Goal: Information Seeking & Learning: Learn about a topic

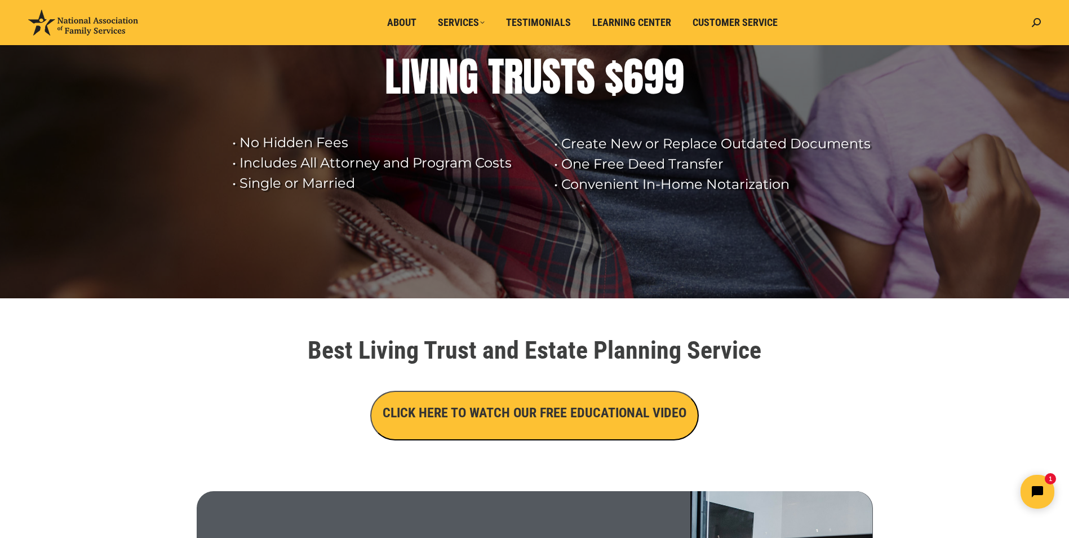
scroll to position [112, 0]
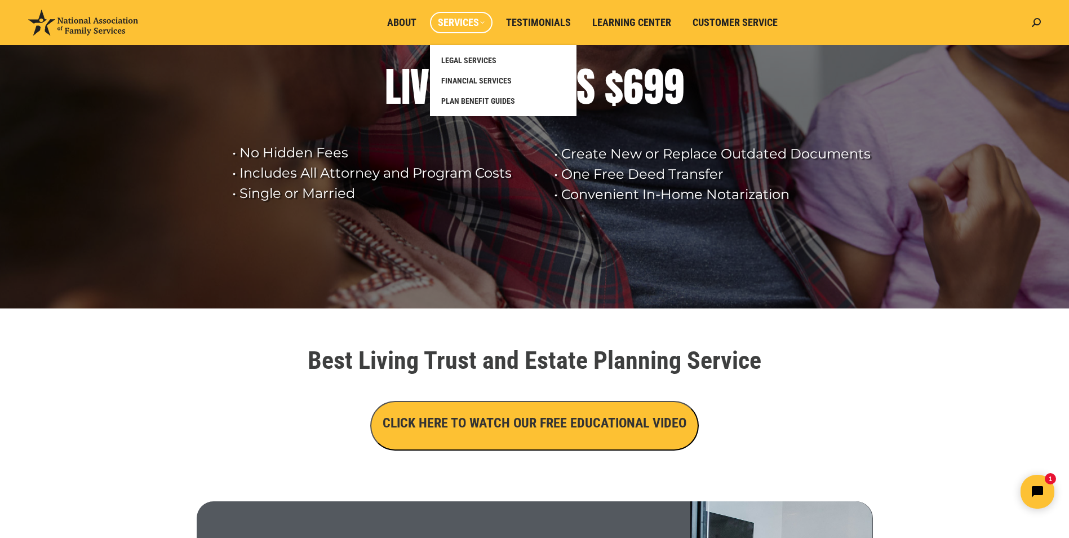
click at [447, 22] on span "Services" at bounding box center [461, 22] width 47 height 12
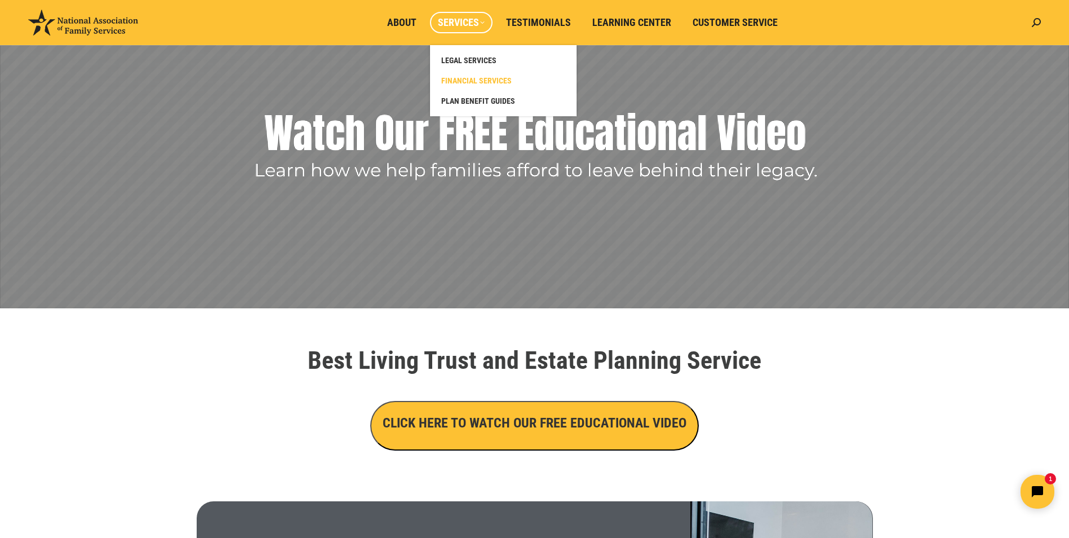
click at [476, 77] on span "FINANCIAL SERVICES" at bounding box center [476, 81] width 70 height 10
click at [478, 79] on span "FINANCIAL SERVICES" at bounding box center [476, 81] width 70 height 10
click at [465, 100] on span "PLAN BENEFIT GUIDES" at bounding box center [478, 101] width 74 height 10
click at [474, 76] on span "FINANCIAL SERVICES" at bounding box center [476, 81] width 70 height 10
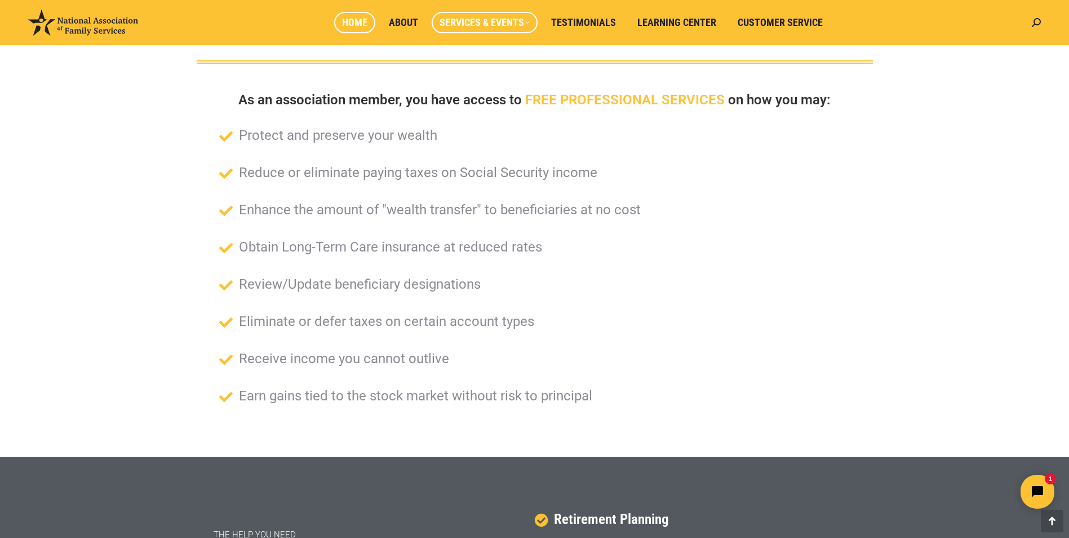
scroll to position [76, 0]
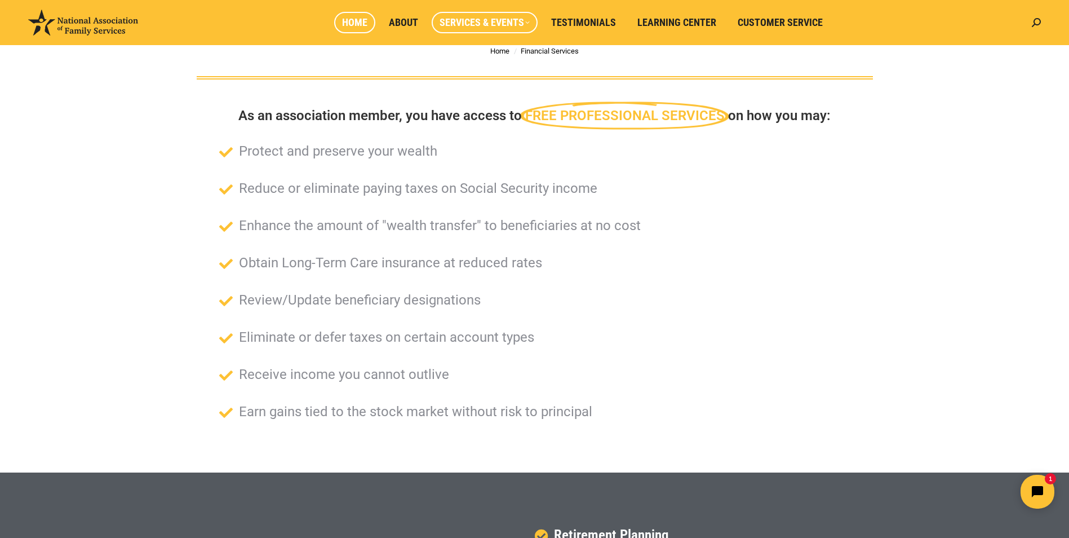
click at [349, 26] on span "Home" at bounding box center [354, 22] width 25 height 12
click at [364, 19] on span "Home" at bounding box center [354, 22] width 25 height 12
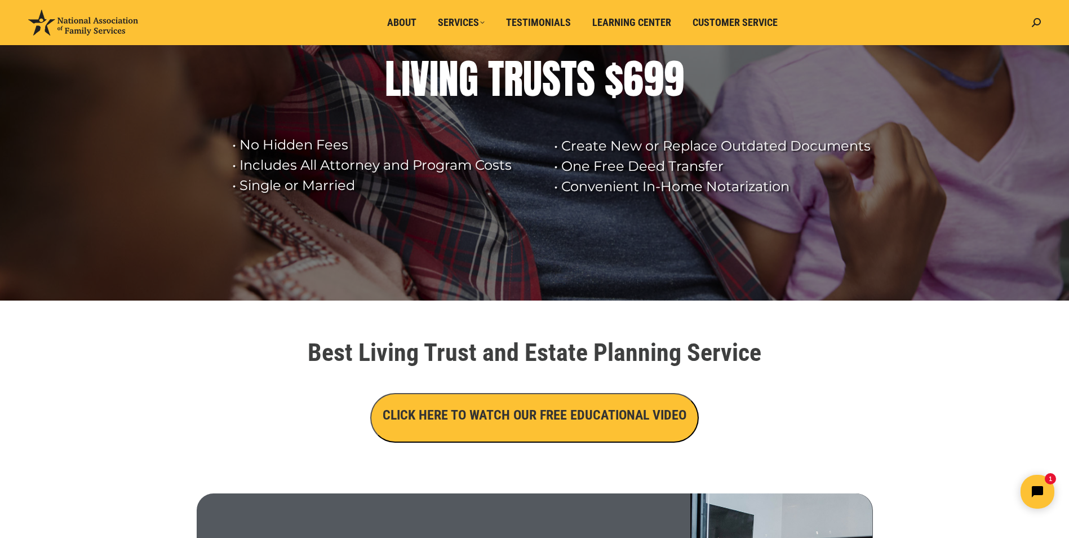
scroll to position [56, 0]
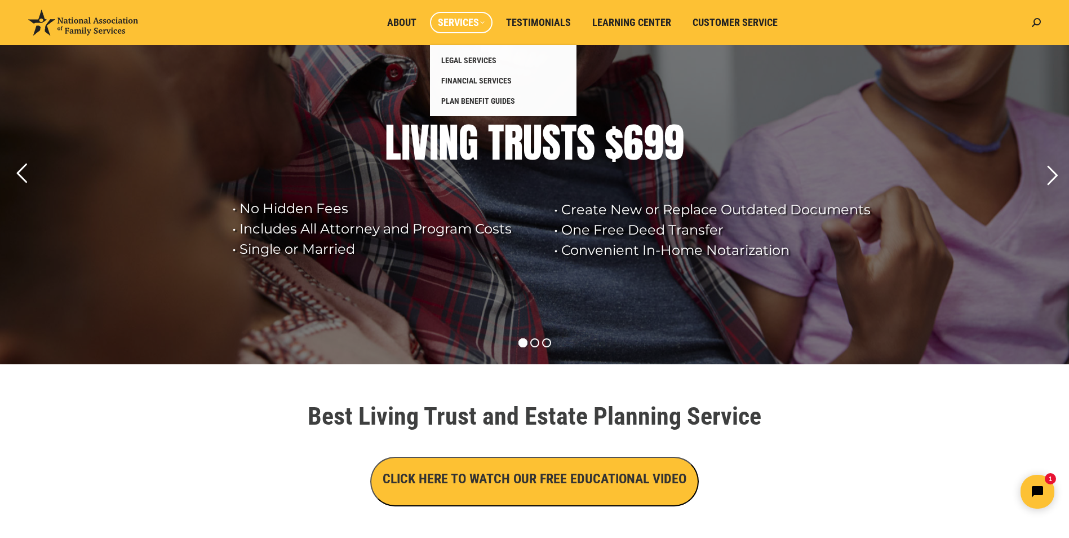
click at [449, 20] on span "Services" at bounding box center [461, 22] width 47 height 12
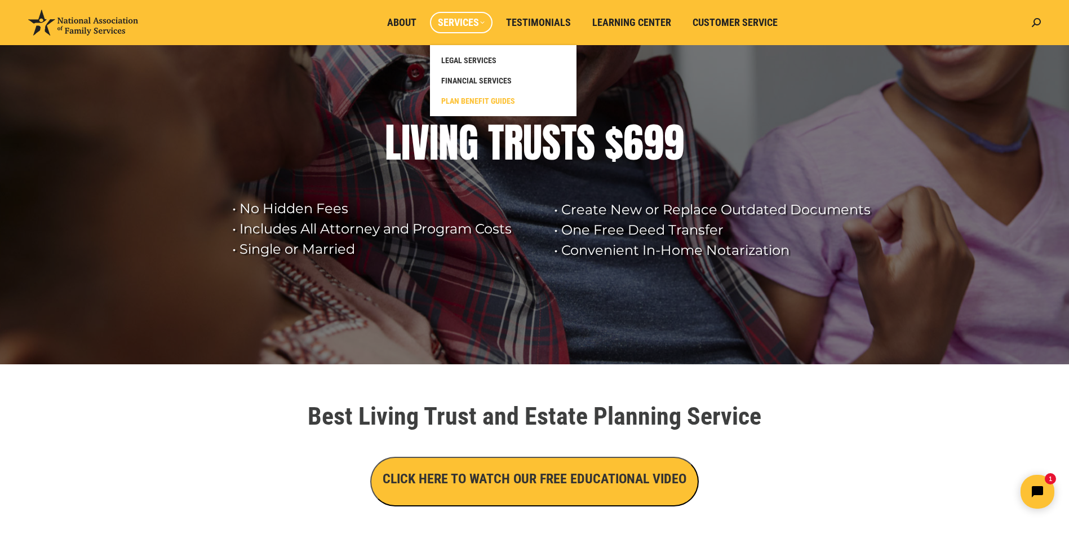
click at [488, 98] on span "PLAN BENEFIT GUIDES" at bounding box center [478, 101] width 74 height 10
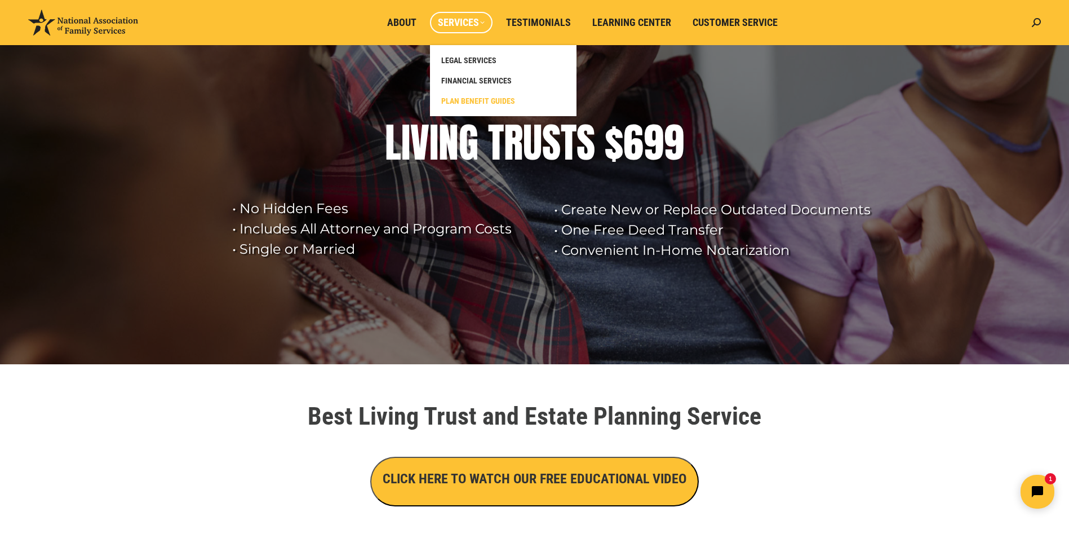
click at [507, 101] on span "PLAN BENEFIT GUIDES" at bounding box center [478, 101] width 74 height 10
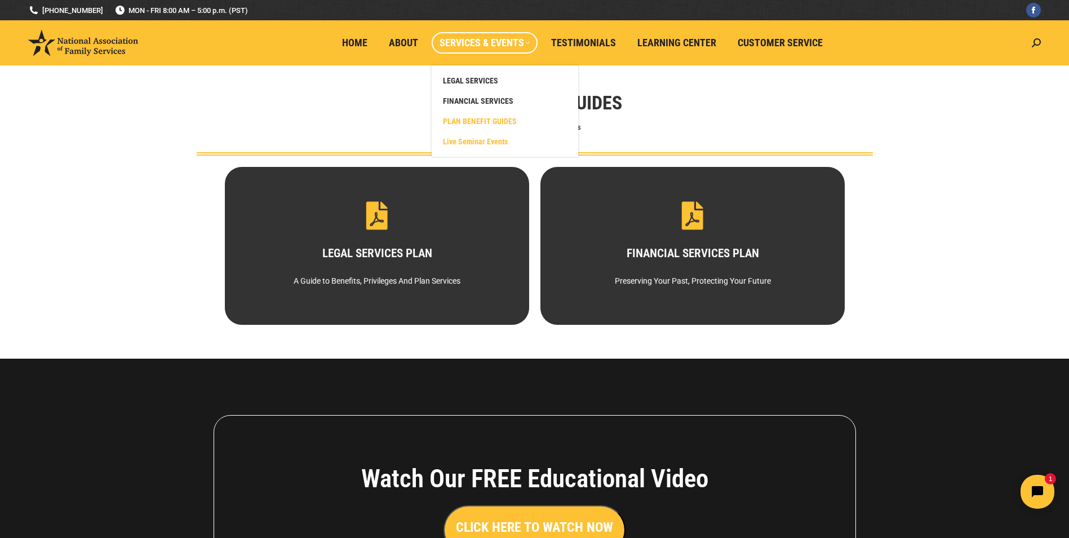
click at [492, 141] on span "Live Seminar Events" at bounding box center [475, 141] width 65 height 10
